Goal: Use online tool/utility: Utilize a website feature to perform a specific function

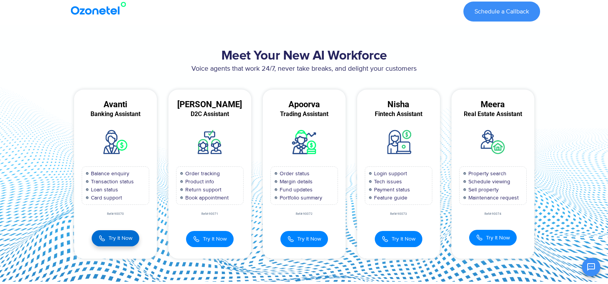
click at [115, 237] on span "Try It Now" at bounding box center [121, 238] width 24 height 8
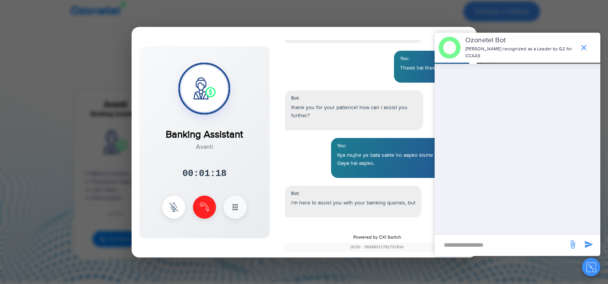
scroll to position [457, 0]
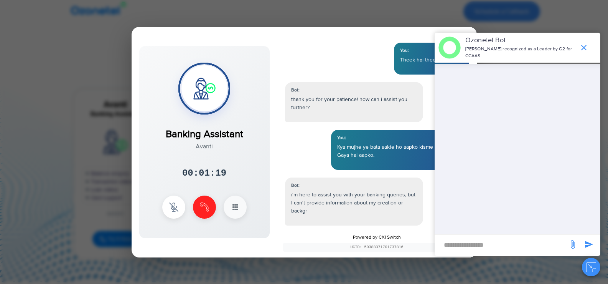
click at [582, 49] on icon "end chat or minimize" at bounding box center [583, 47] width 9 height 9
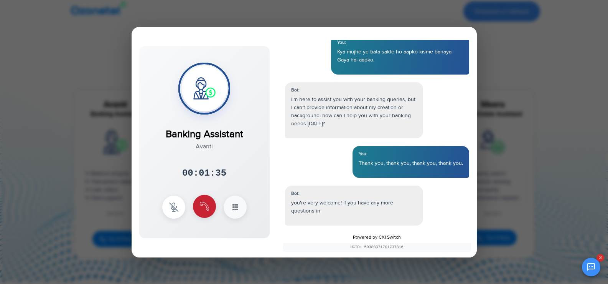
scroll to position [561, 0]
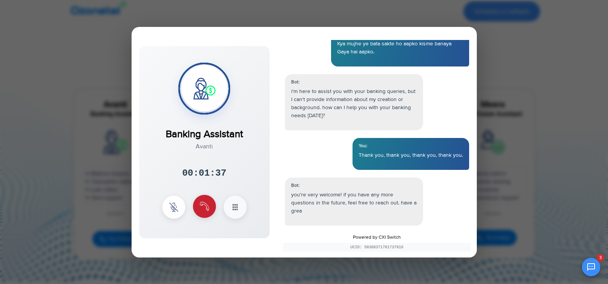
click at [196, 201] on button at bounding box center [204, 206] width 23 height 23
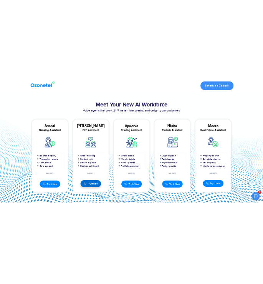
scroll to position [600, 0]
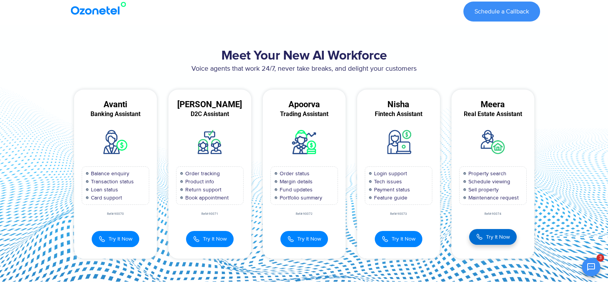
click at [492, 235] on span "Try It Now" at bounding box center [498, 237] width 24 height 8
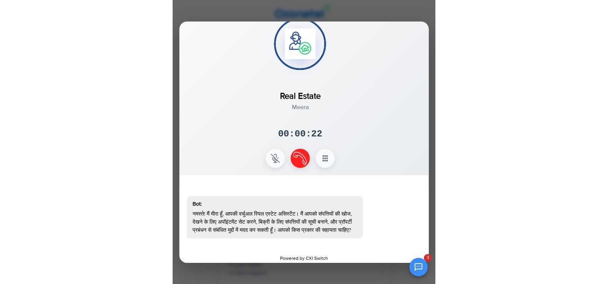
scroll to position [0, 0]
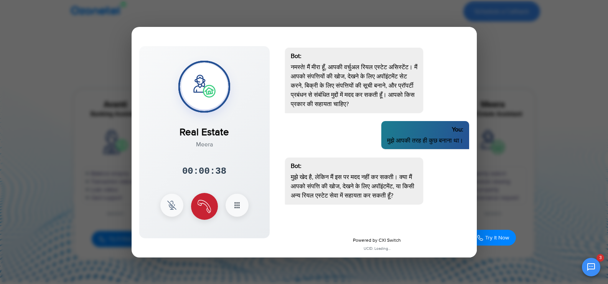
click at [205, 209] on img at bounding box center [204, 206] width 13 height 13
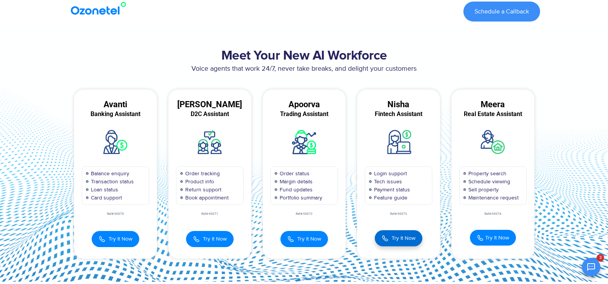
click at [409, 239] on span "Try It Now" at bounding box center [404, 238] width 24 height 8
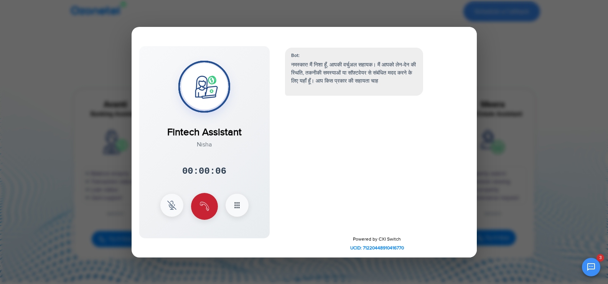
click at [205, 199] on button at bounding box center [204, 206] width 27 height 27
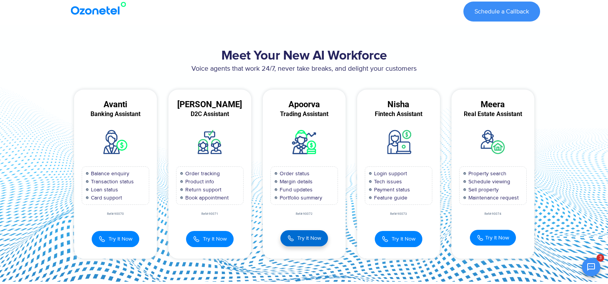
click at [289, 234] on img at bounding box center [290, 238] width 7 height 8
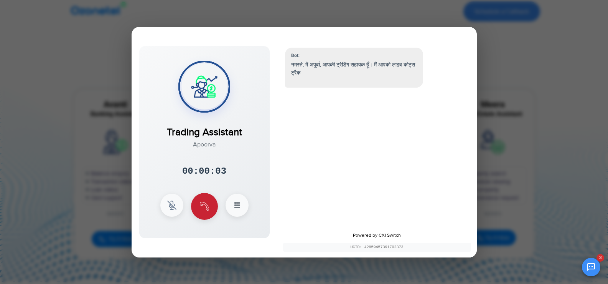
click at [196, 217] on button at bounding box center [204, 206] width 27 height 27
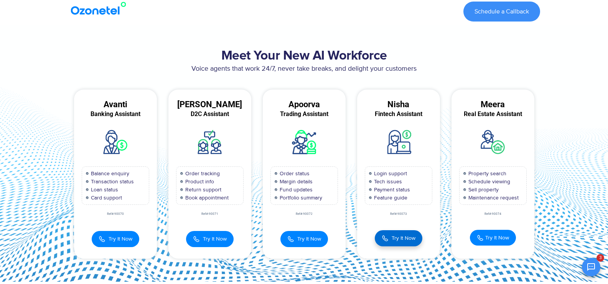
click at [388, 237] on img at bounding box center [385, 238] width 7 height 8
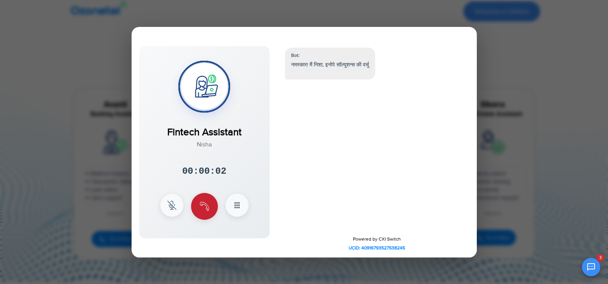
click at [209, 215] on button at bounding box center [204, 206] width 27 height 27
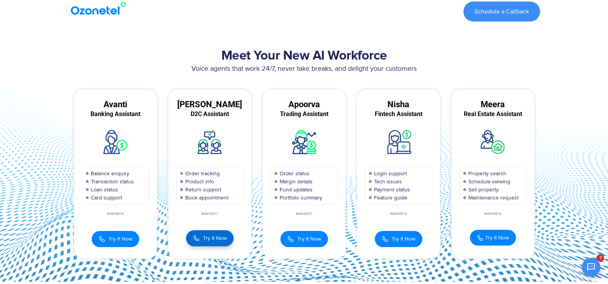
click at [211, 237] on span "Try It Now" at bounding box center [215, 238] width 24 height 8
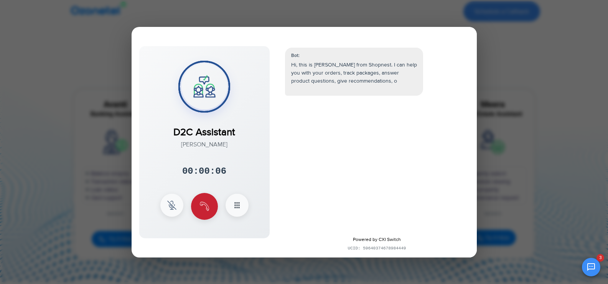
click at [203, 204] on img at bounding box center [204, 205] width 9 height 9
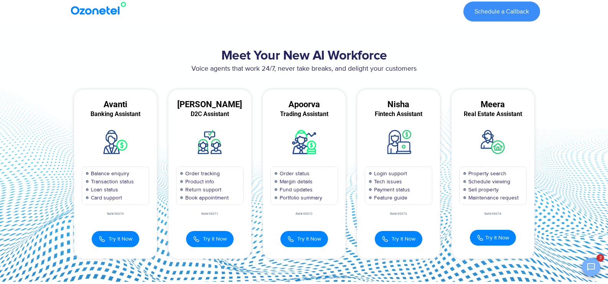
click at [594, 268] on icon "Open chat" at bounding box center [591, 267] width 8 height 8
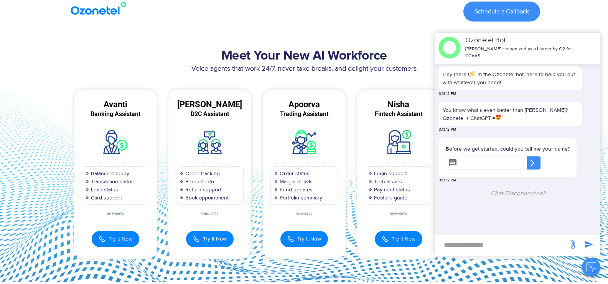
click at [457, 163] on icon at bounding box center [453, 163] width 8 height 8
click at [536, 160] on icon at bounding box center [533, 163] width 8 height 8
click at [372, 20] on div "Schedule a Callback" at bounding box center [340, 12] width 400 height 20
click at [111, 228] on div "Try It Now Banking Assistant Avanti 00:00:00 × 1 2 3 4 5 6 7 8" at bounding box center [115, 235] width 83 height 24
click at [114, 231] on button "Try It Now" at bounding box center [116, 238] width 48 height 16
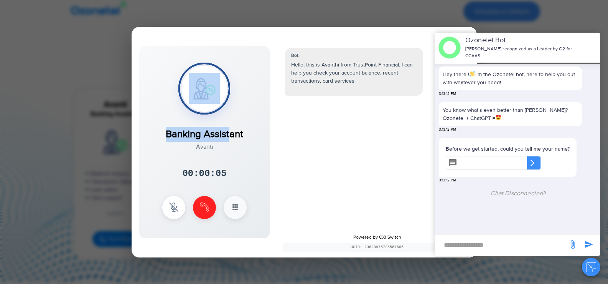
drag, startPoint x: 211, startPoint y: 85, endPoint x: 248, endPoint y: 141, distance: 67.1
click at [247, 140] on div "Banking Assistant Avanti 00:00:05 × 1 2 3 4 5 6" at bounding box center [204, 142] width 130 height 192
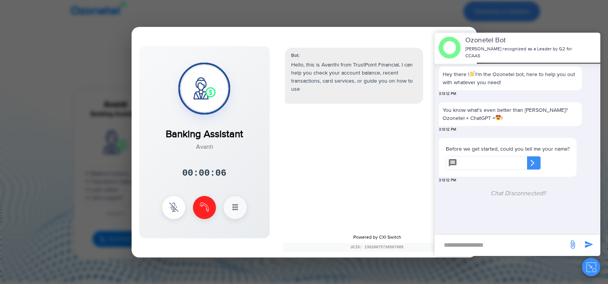
drag, startPoint x: 245, startPoint y: 150, endPoint x: 249, endPoint y: 154, distance: 5.7
click at [248, 153] on div "Banking Assistant Avanti 00:00:06 × 1 2 3 4 5 6" at bounding box center [204, 142] width 130 height 192
click at [278, 161] on div "Bot: Hello, this is Avanthi from TrustPoint Financial. I can help you check you…" at bounding box center [377, 134] width 200 height 188
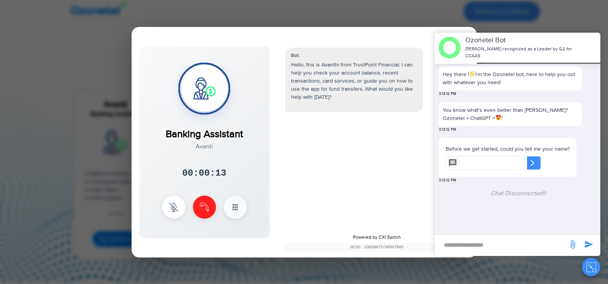
click at [590, 270] on icon "Close chat" at bounding box center [592, 267] width 10 height 10
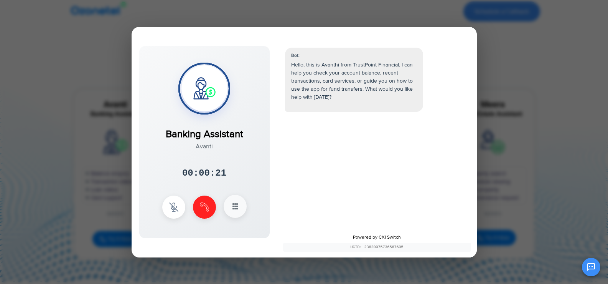
click at [231, 207] on icon at bounding box center [235, 205] width 9 height 9
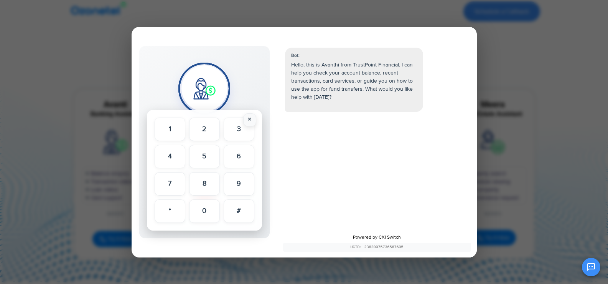
click at [251, 117] on button "×" at bounding box center [249, 119] width 13 height 13
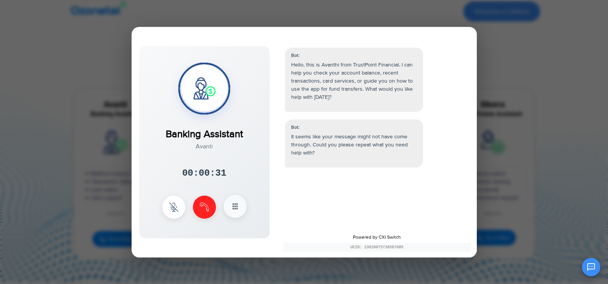
click at [236, 211] on button at bounding box center [235, 206] width 23 height 23
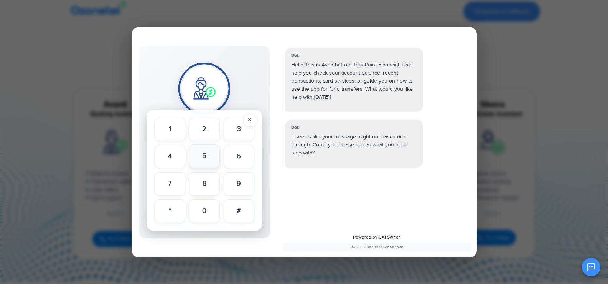
click at [205, 155] on button "5" at bounding box center [204, 155] width 31 height 23
click at [205, 155] on button "5" at bounding box center [204, 156] width 29 height 22
click at [205, 155] on button "5" at bounding box center [204, 155] width 31 height 23
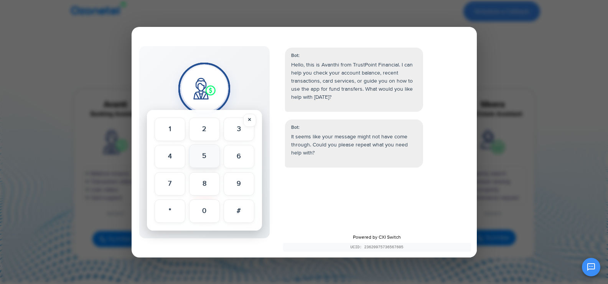
click at [205, 155] on button "5" at bounding box center [204, 155] width 31 height 23
click at [205, 155] on button "5" at bounding box center [204, 156] width 29 height 22
click at [205, 155] on button "5" at bounding box center [204, 155] width 31 height 23
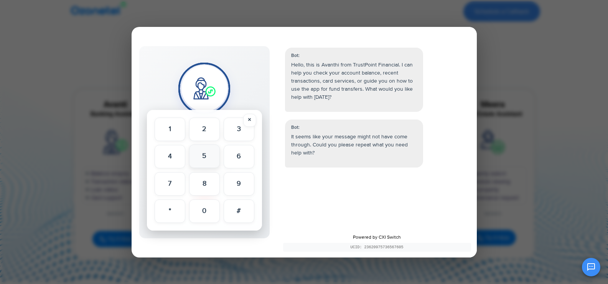
click at [205, 155] on button "5" at bounding box center [204, 155] width 31 height 23
click at [250, 119] on button "×" at bounding box center [249, 120] width 13 height 13
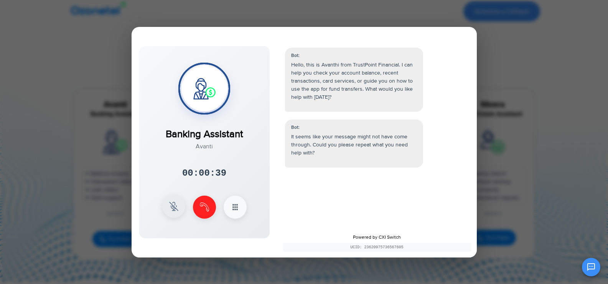
click at [167, 203] on button at bounding box center [173, 206] width 23 height 23
click at [178, 214] on button at bounding box center [173, 206] width 23 height 23
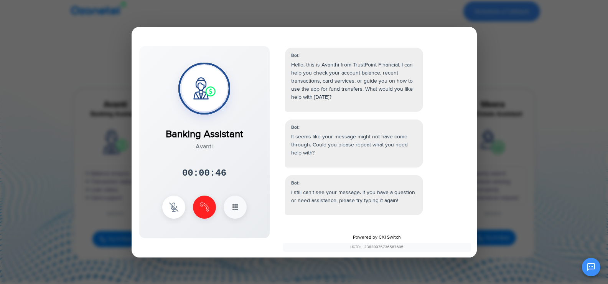
click at [343, 250] on div "UCID: 23620975736567605" at bounding box center [377, 246] width 188 height 9
click at [204, 208] on img at bounding box center [204, 205] width 9 height 9
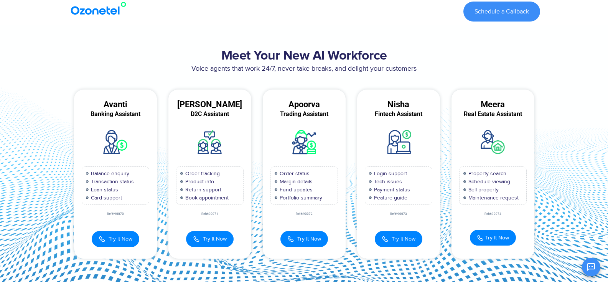
scroll to position [37, 0]
